Goal: Navigation & Orientation: Find specific page/section

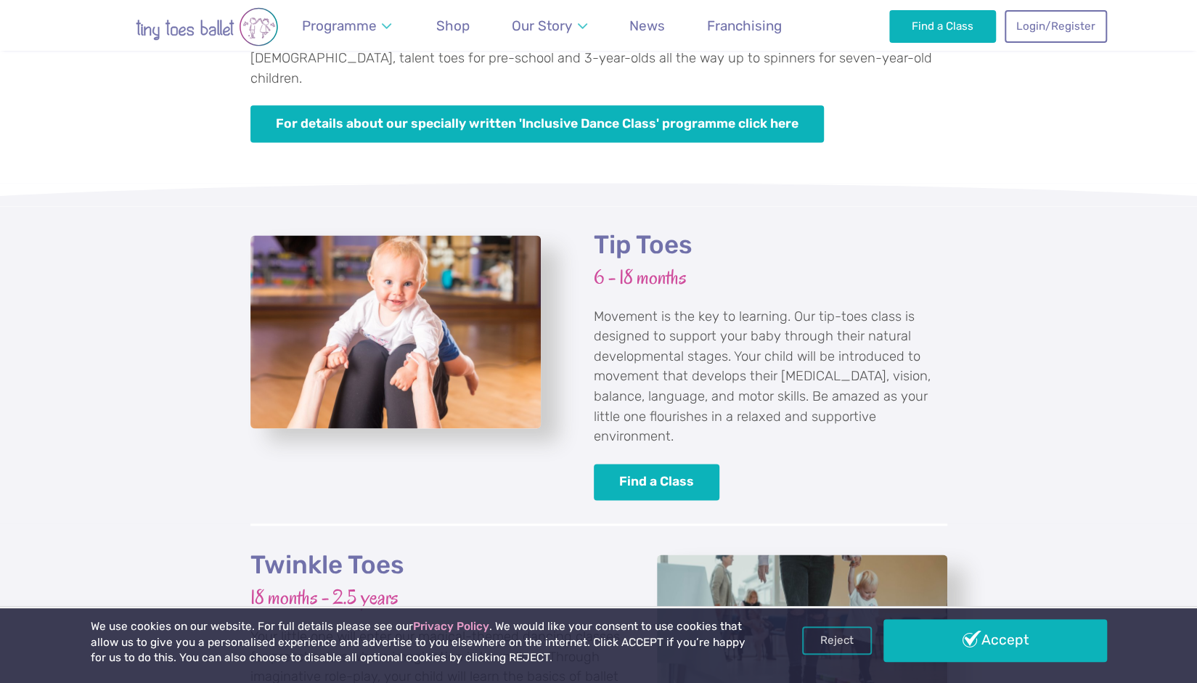
scroll to position [1662, 0]
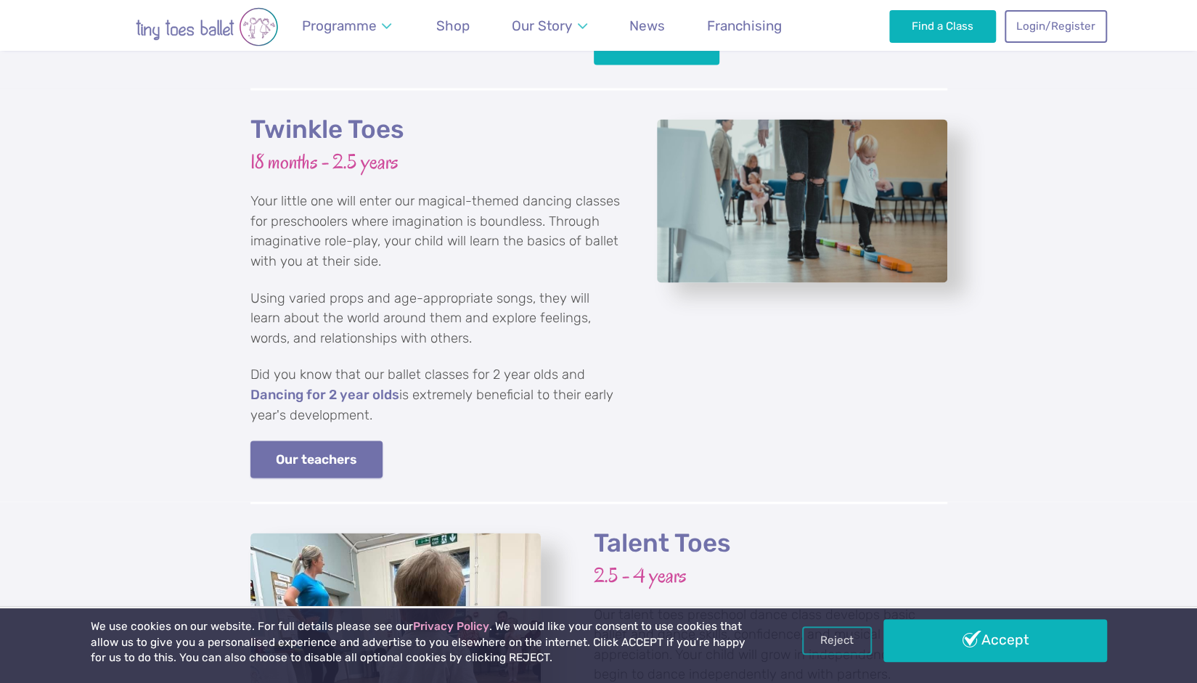
click at [316, 441] on link "Our teachers" at bounding box center [316, 459] width 133 height 37
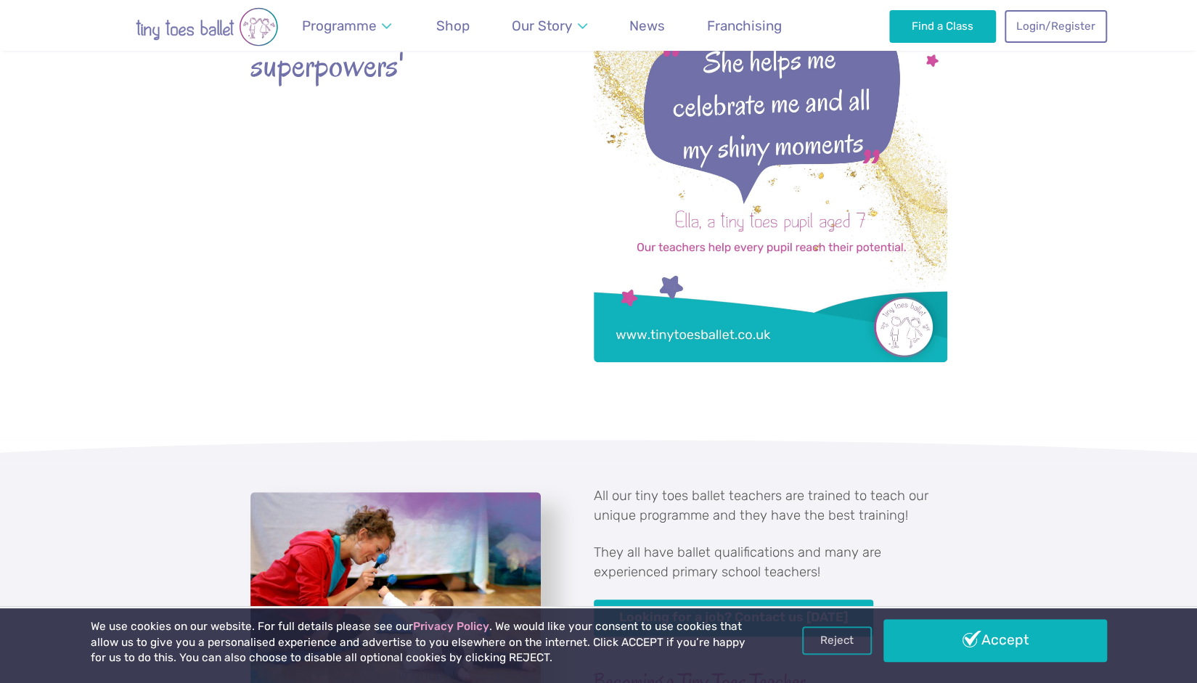
scroll to position [726, 0]
